Goal: Use online tool/utility: Utilize a website feature to perform a specific function

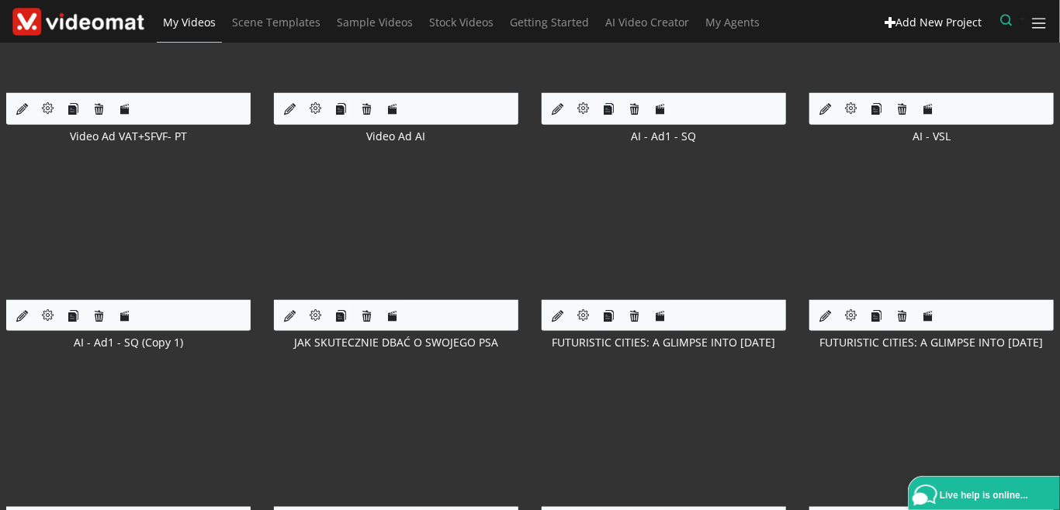
scroll to position [536, 0]
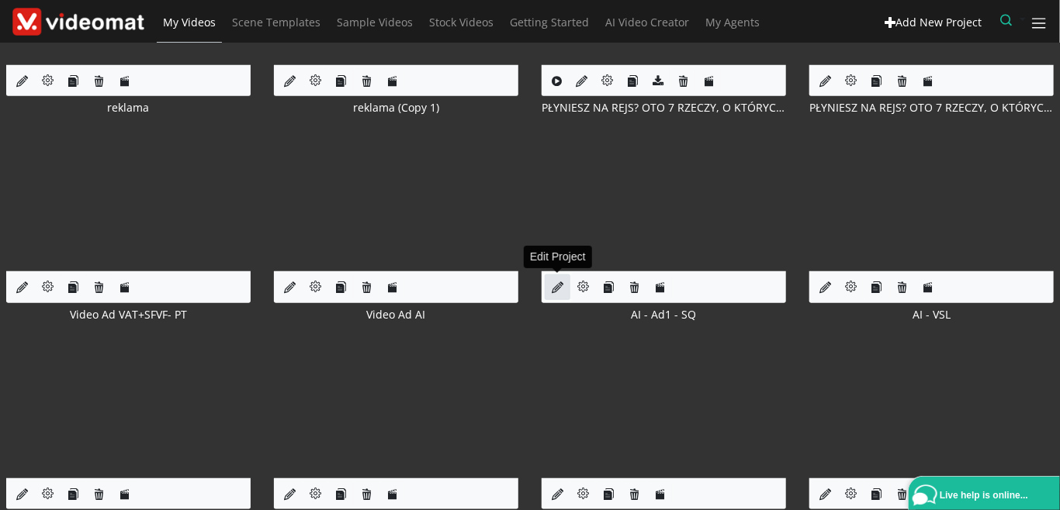
click at [555, 290] on icon at bounding box center [558, 288] width 12 height 12
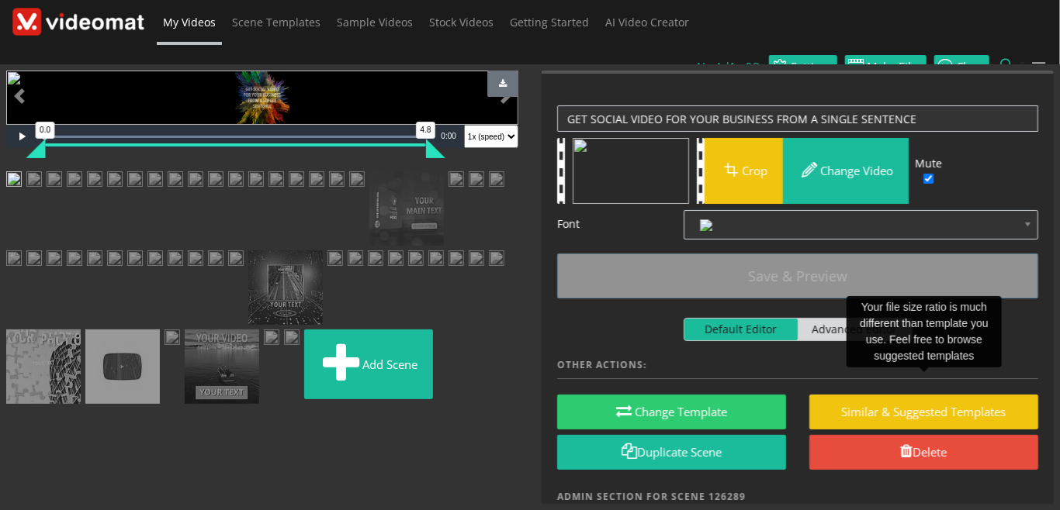
scroll to position [714, 0]
click at [160, 396] on img at bounding box center [122, 367] width 74 height 74
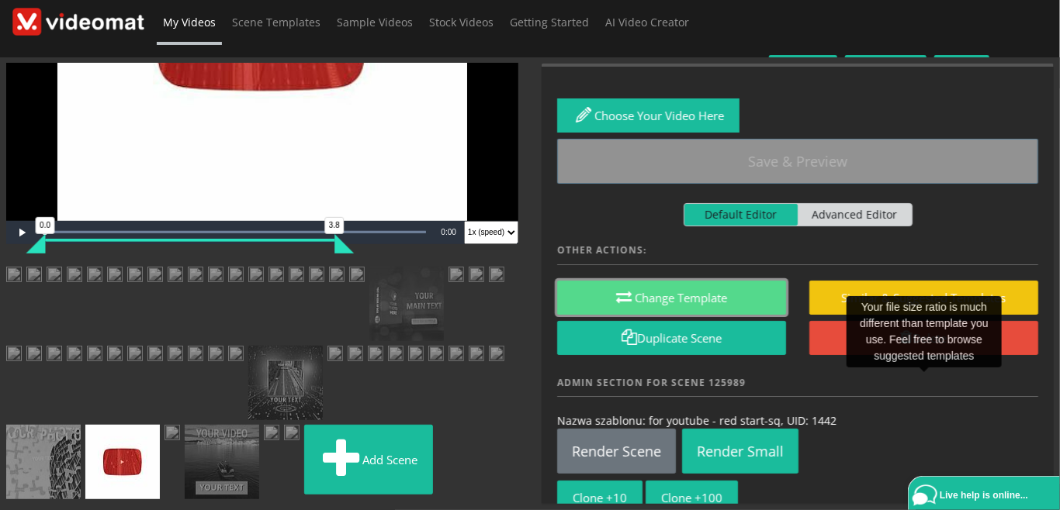
click at [657, 290] on button "Change Template" at bounding box center [671, 298] width 229 height 35
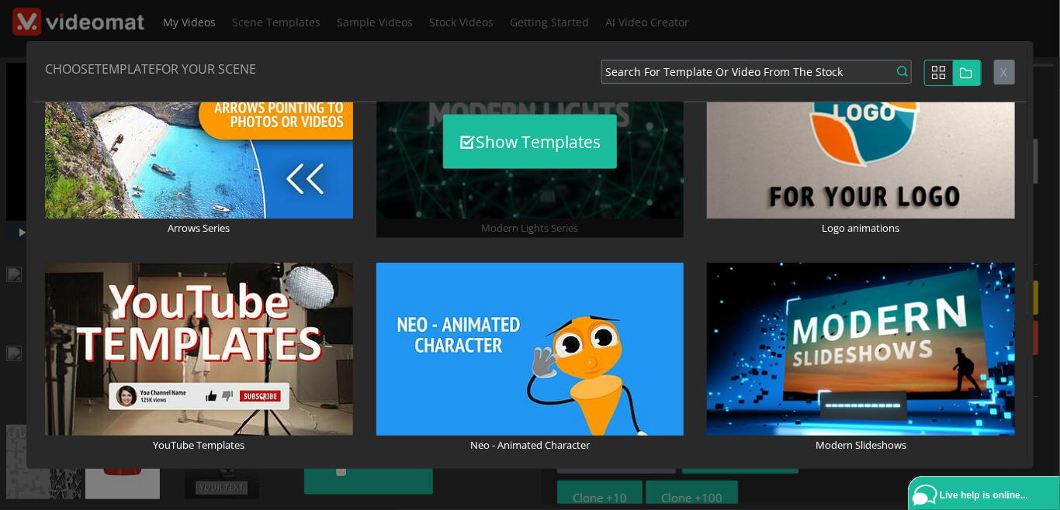
scroll to position [1251, 0]
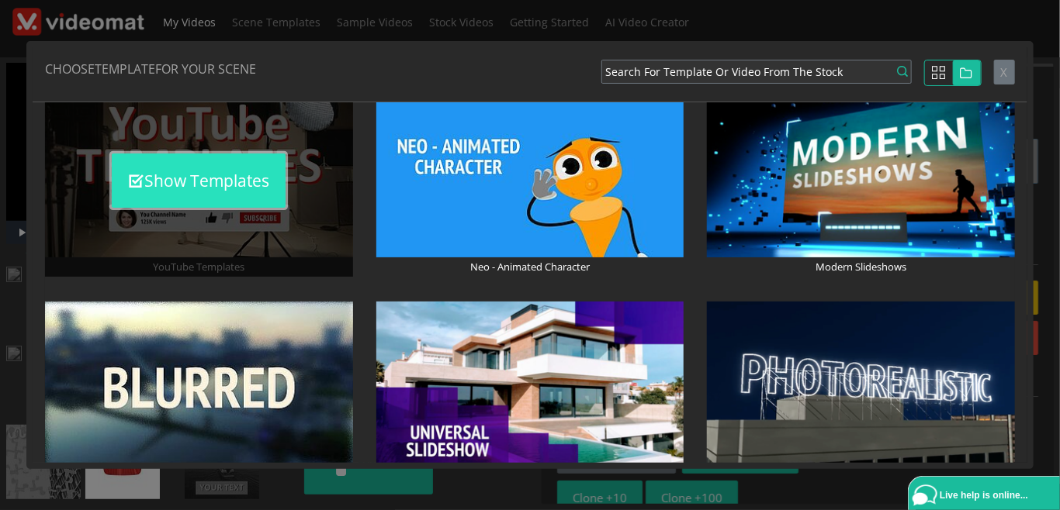
click at [182, 195] on button "Show Templates" at bounding box center [199, 181] width 174 height 54
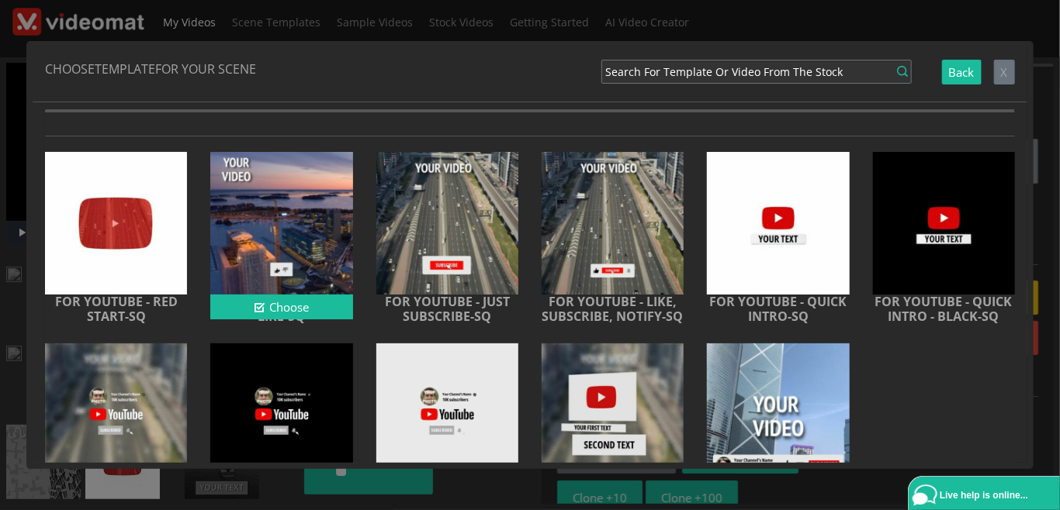
scroll to position [0, 0]
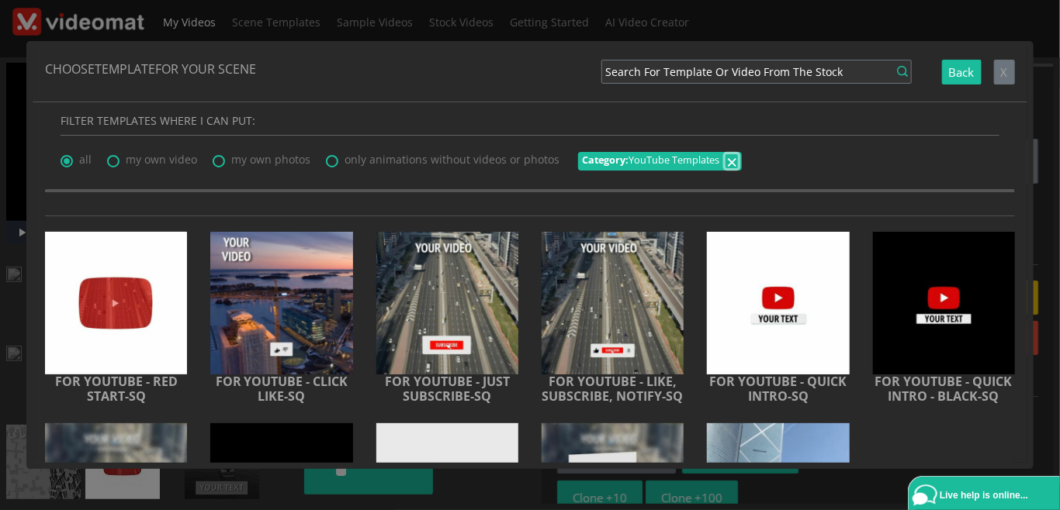
click at [726, 163] on span "×" at bounding box center [731, 161] width 11 height 26
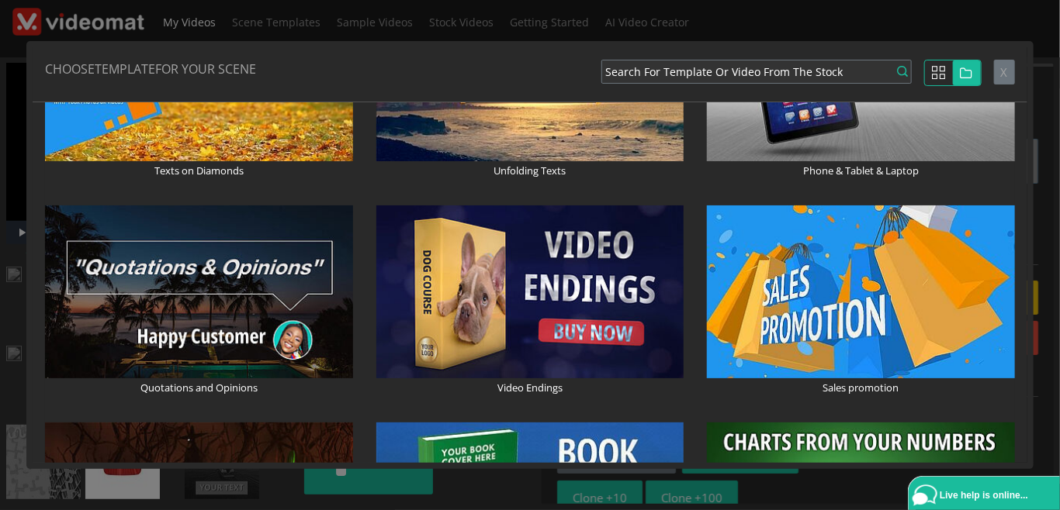
scroll to position [1787, 0]
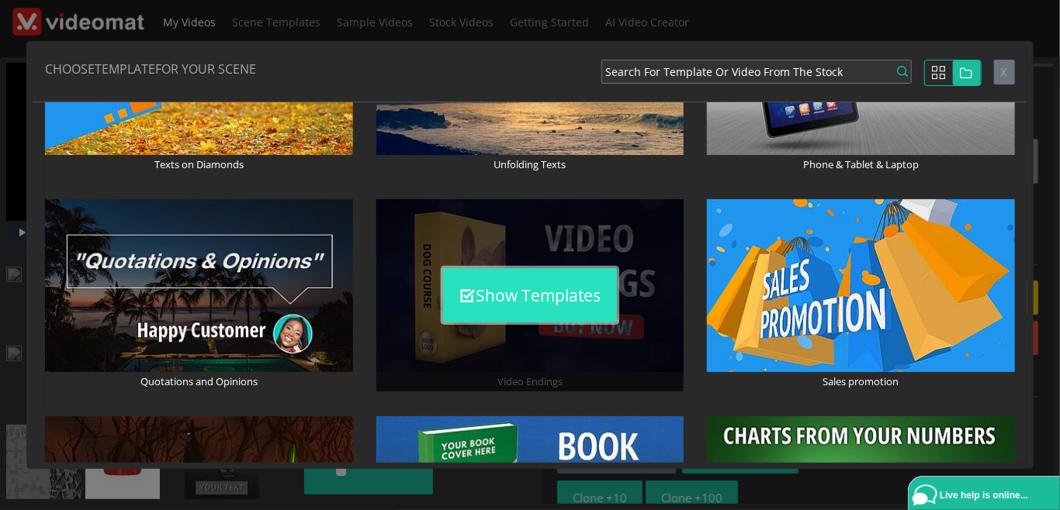
click at [496, 303] on button "Show Templates" at bounding box center [530, 295] width 174 height 54
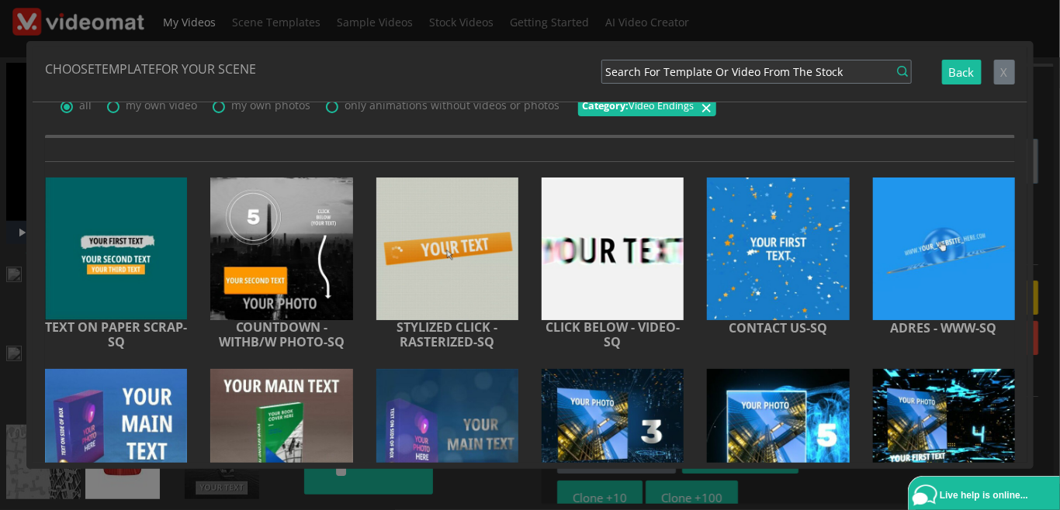
scroll to position [0, 0]
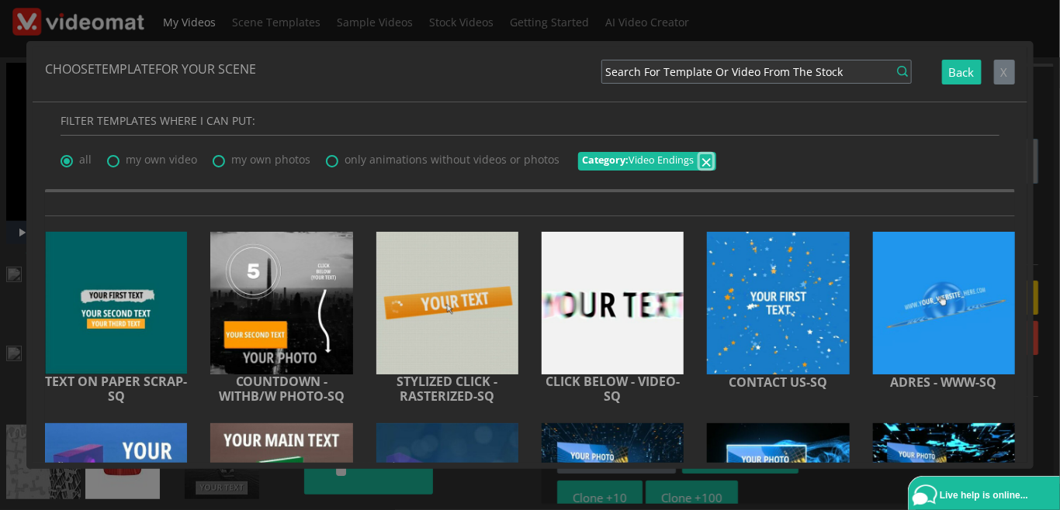
click at [703, 160] on span "×" at bounding box center [706, 161] width 11 height 26
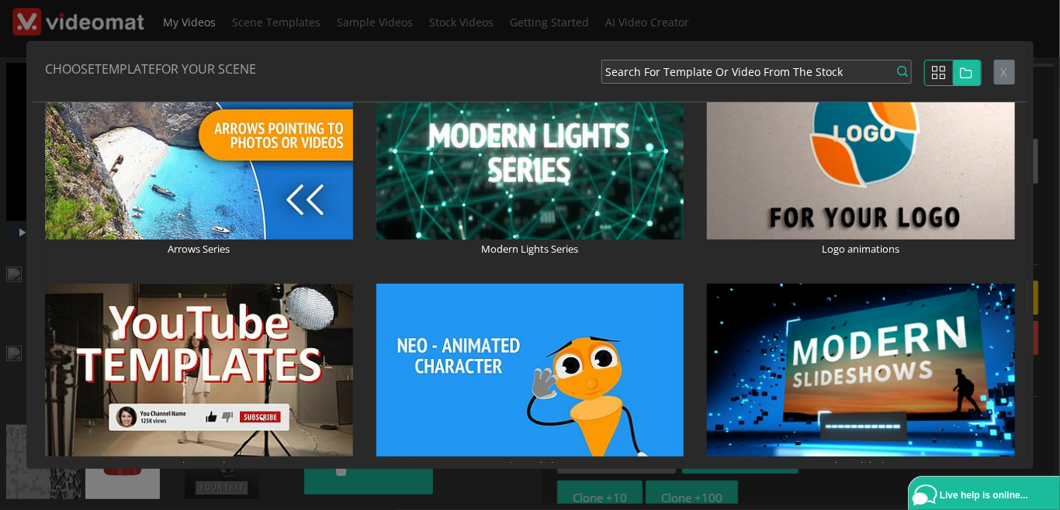
scroll to position [1072, 0]
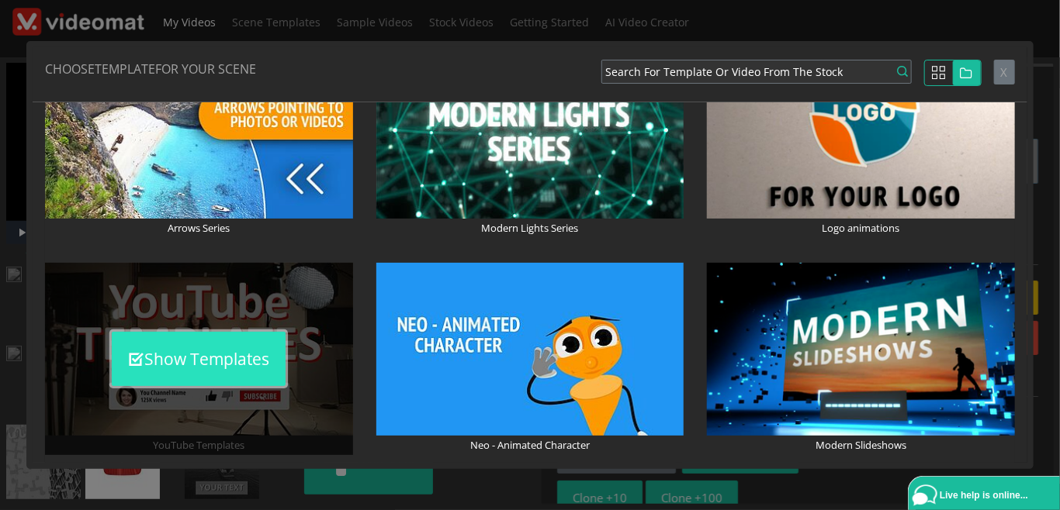
click at [210, 356] on button "Show Templates" at bounding box center [199, 359] width 174 height 54
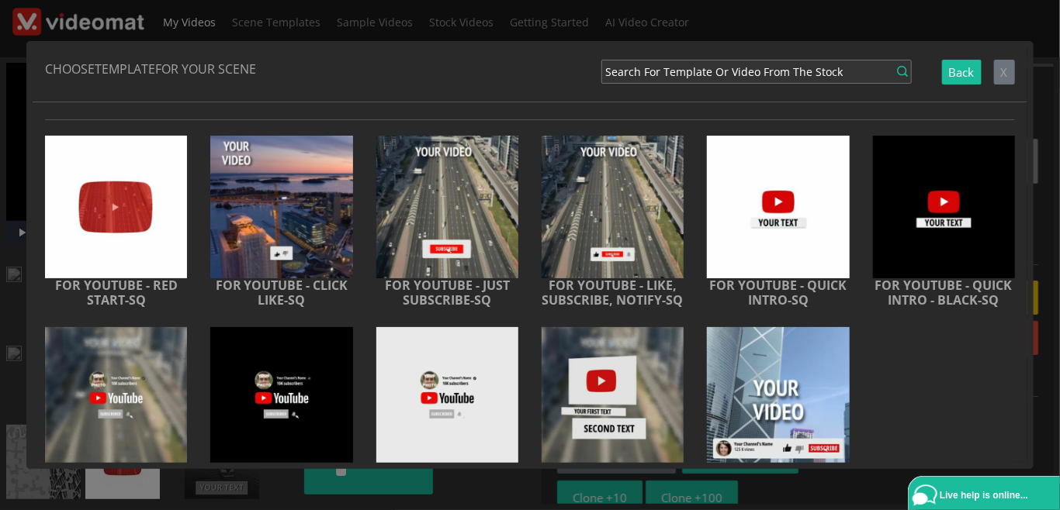
scroll to position [178, 0]
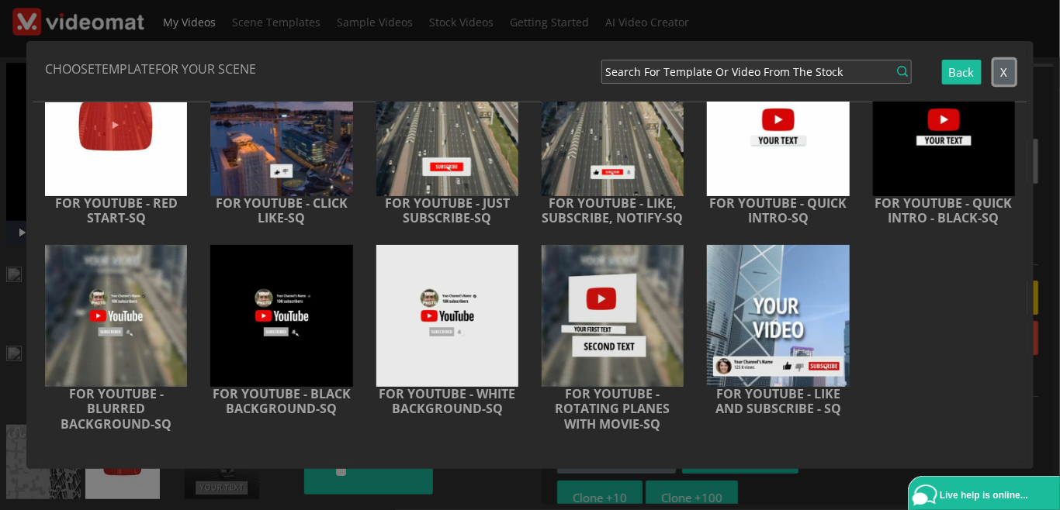
click at [1006, 76] on span "X" at bounding box center [1004, 72] width 7 height 16
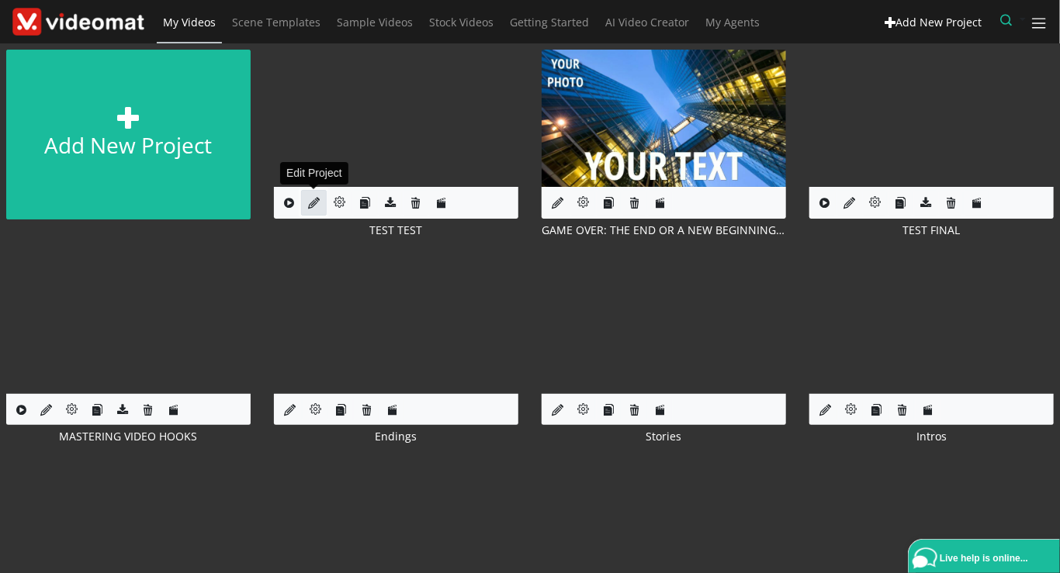
click at [306, 211] on link at bounding box center [314, 203] width 26 height 26
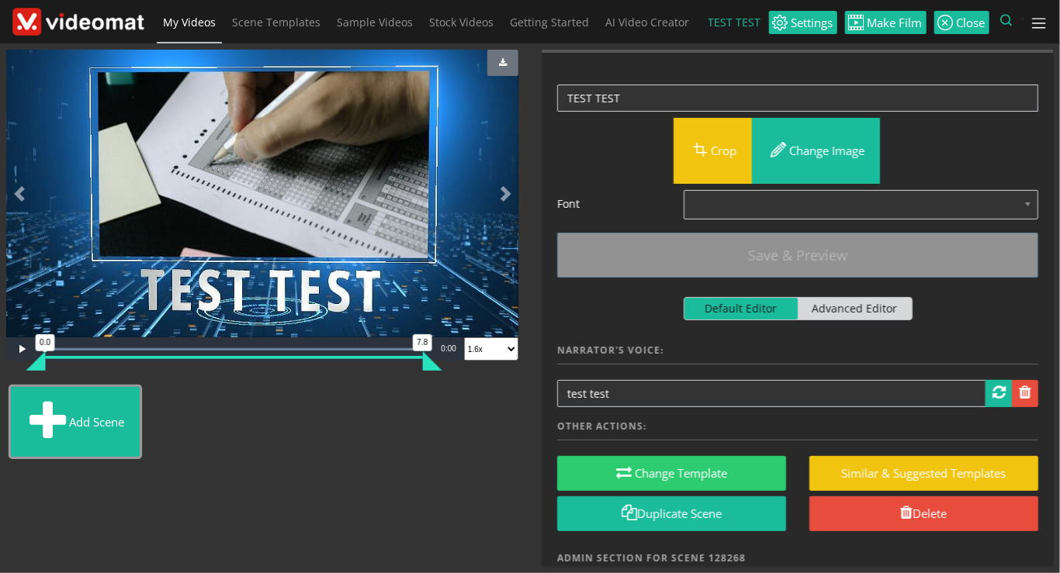
click at [140, 417] on button "Add scene" at bounding box center [75, 422] width 129 height 70
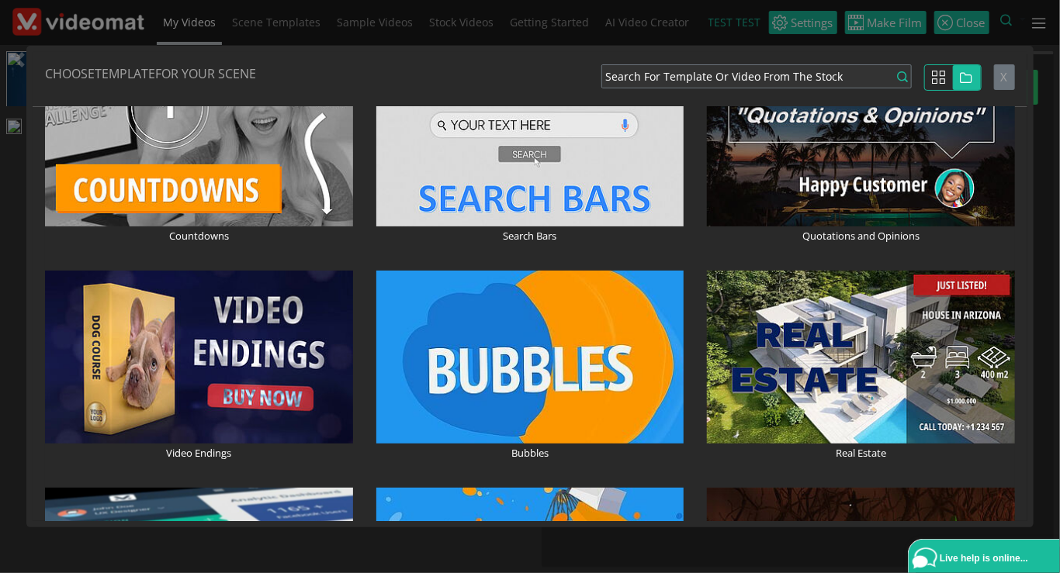
scroll to position [2860, 0]
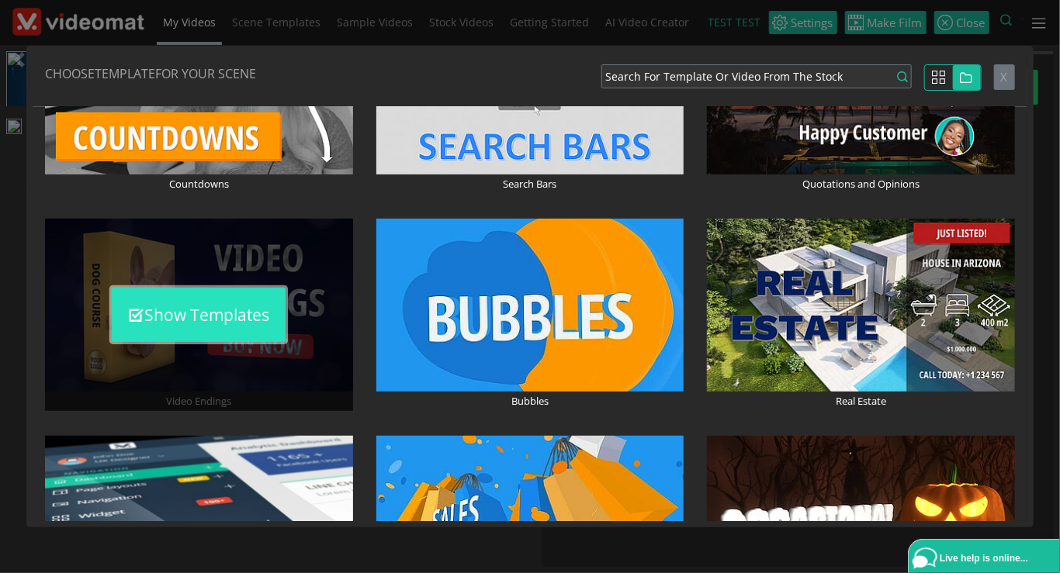
click at [244, 322] on button "Show Templates" at bounding box center [199, 315] width 174 height 54
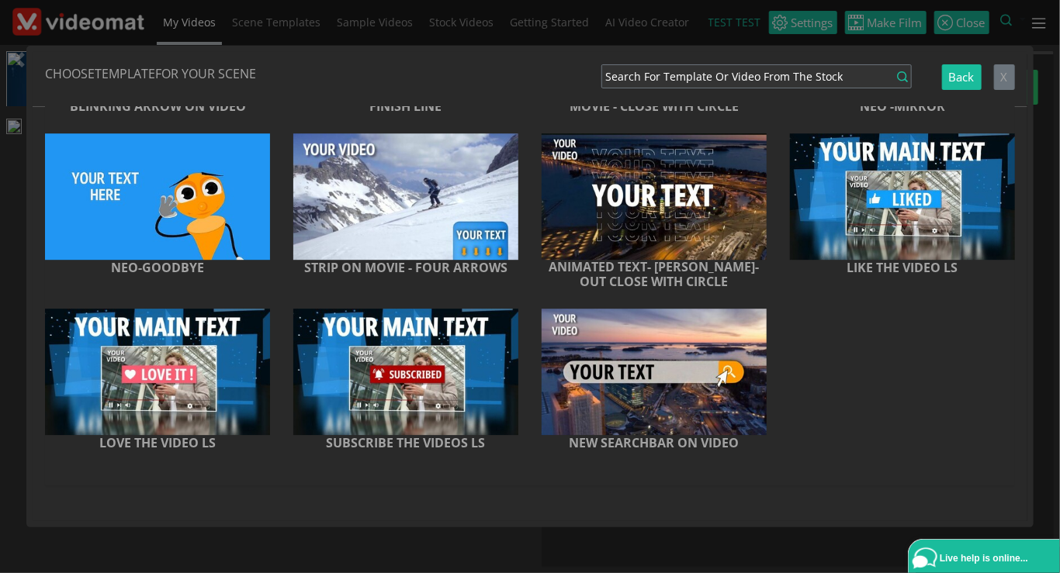
scroll to position [0, 0]
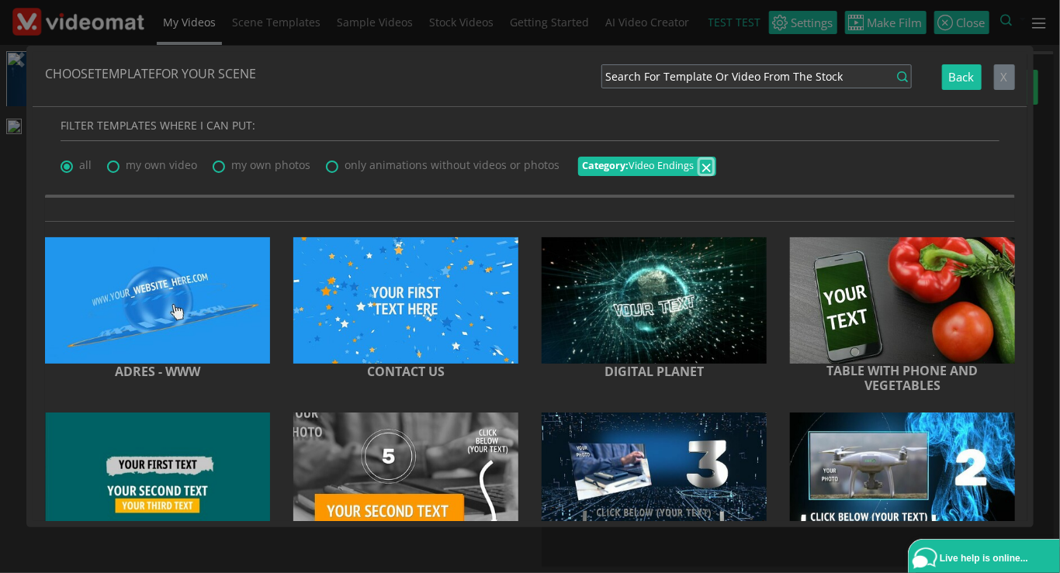
click at [701, 167] on span "×" at bounding box center [706, 167] width 11 height 26
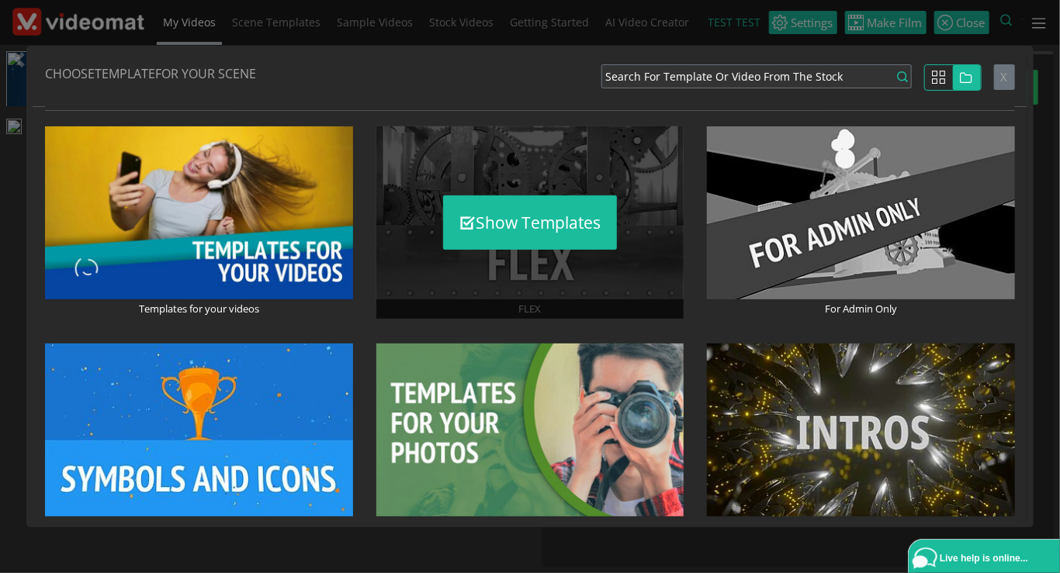
scroll to position [178, 0]
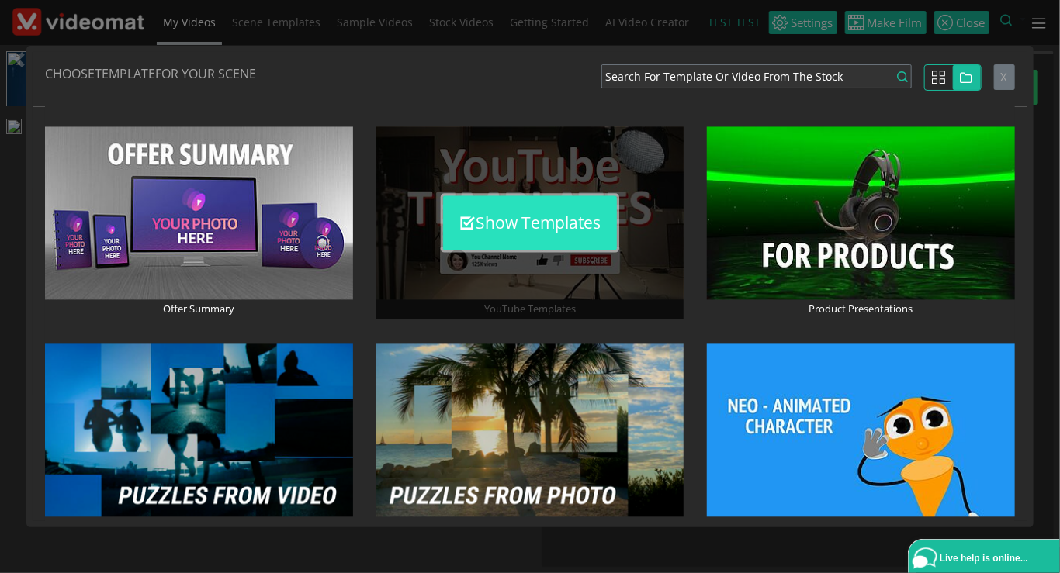
click at [524, 239] on button "Show Templates" at bounding box center [530, 223] width 174 height 54
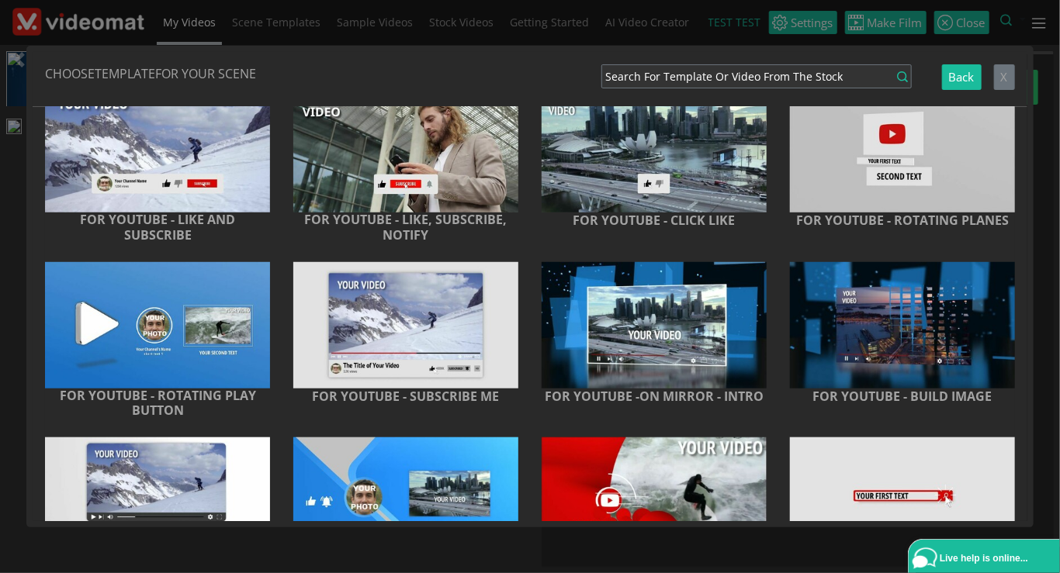
scroll to position [445, 0]
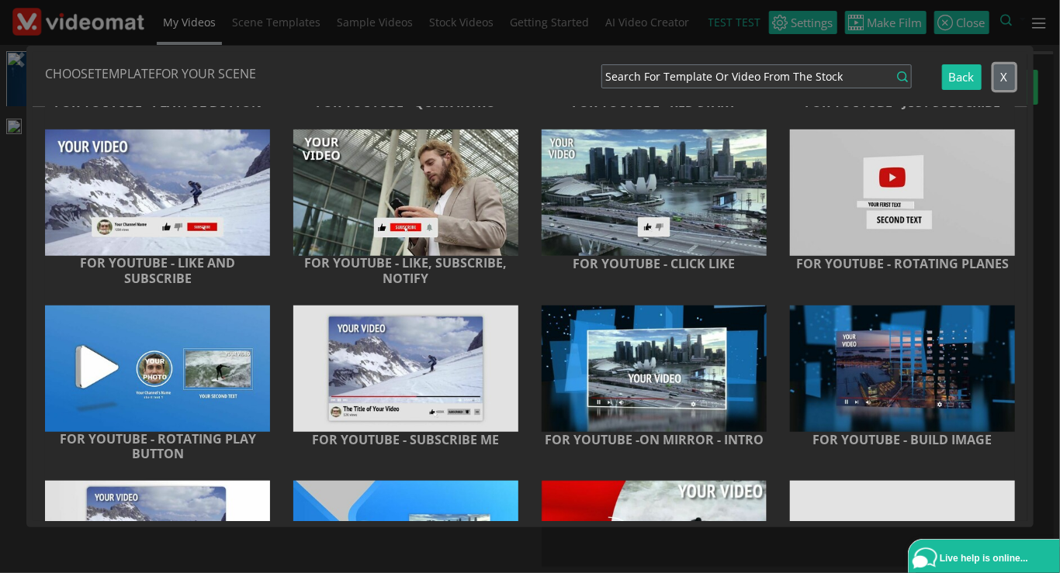
click at [1006, 78] on span "X" at bounding box center [1004, 77] width 7 height 16
